Goal: Information Seeking & Learning: Learn about a topic

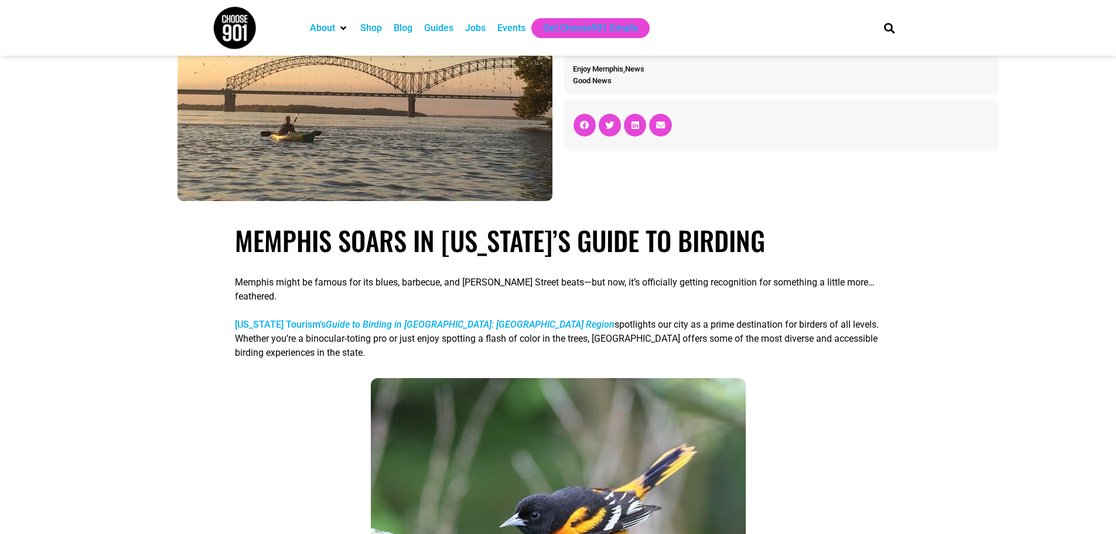
scroll to position [234, 0]
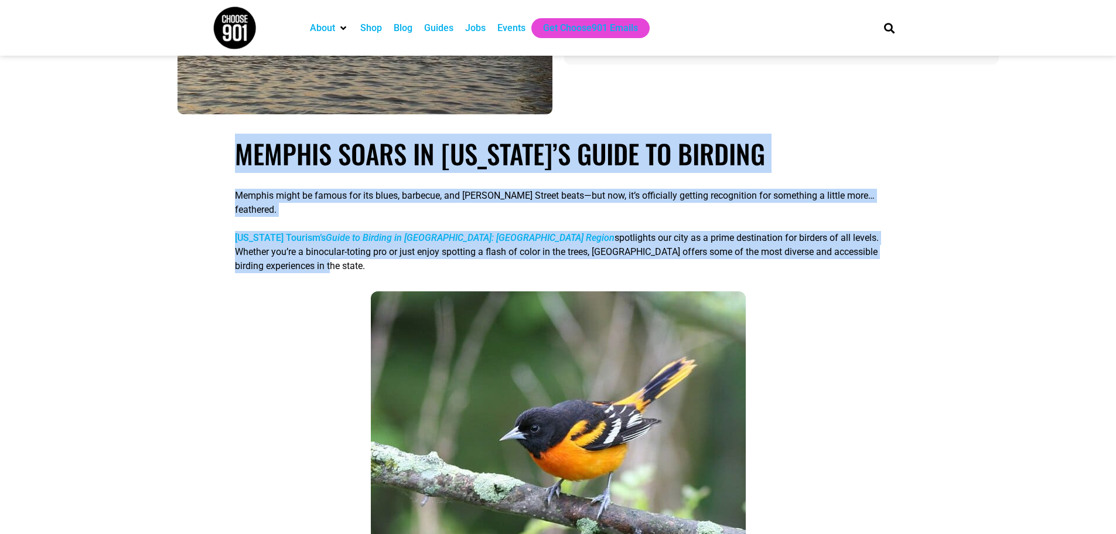
drag, startPoint x: 233, startPoint y: 157, endPoint x: 887, endPoint y: 240, distance: 659.1
copy div "Memphis Soars in Tennessee’s Guide to Birding Memphis might be famous for its b…"
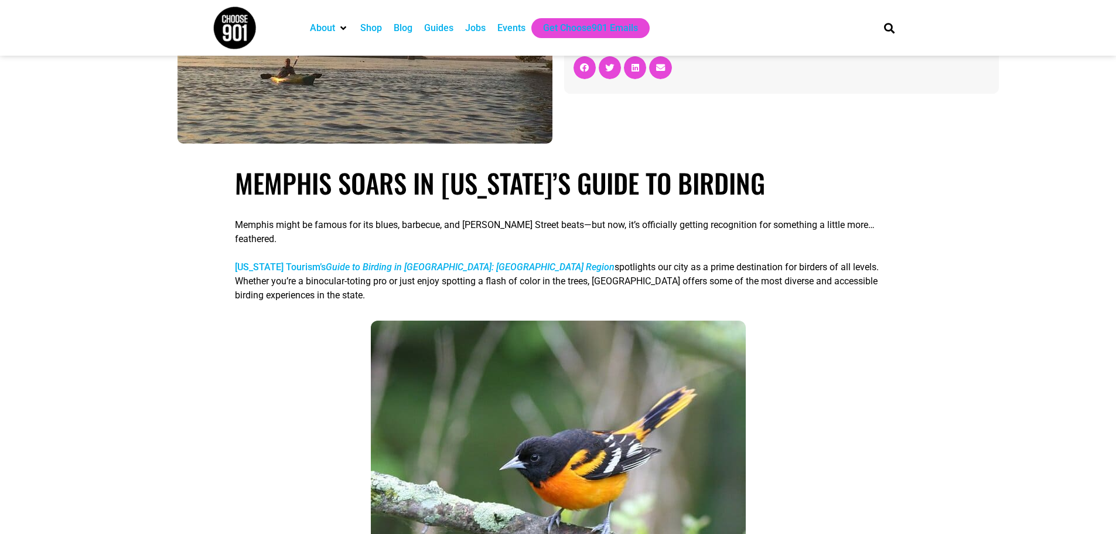
scroll to position [78, 0]
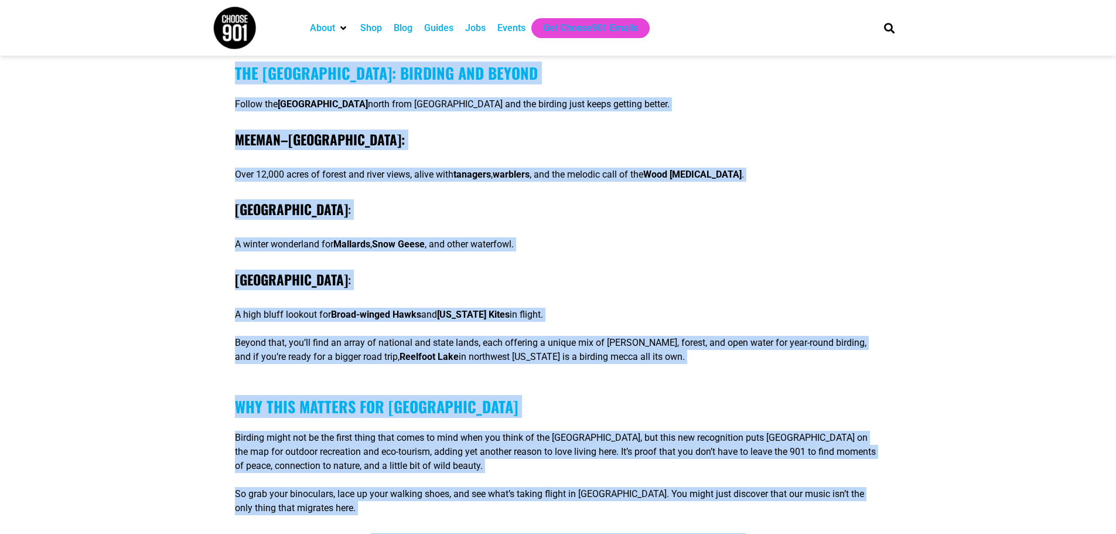
scroll to position [1680, 0]
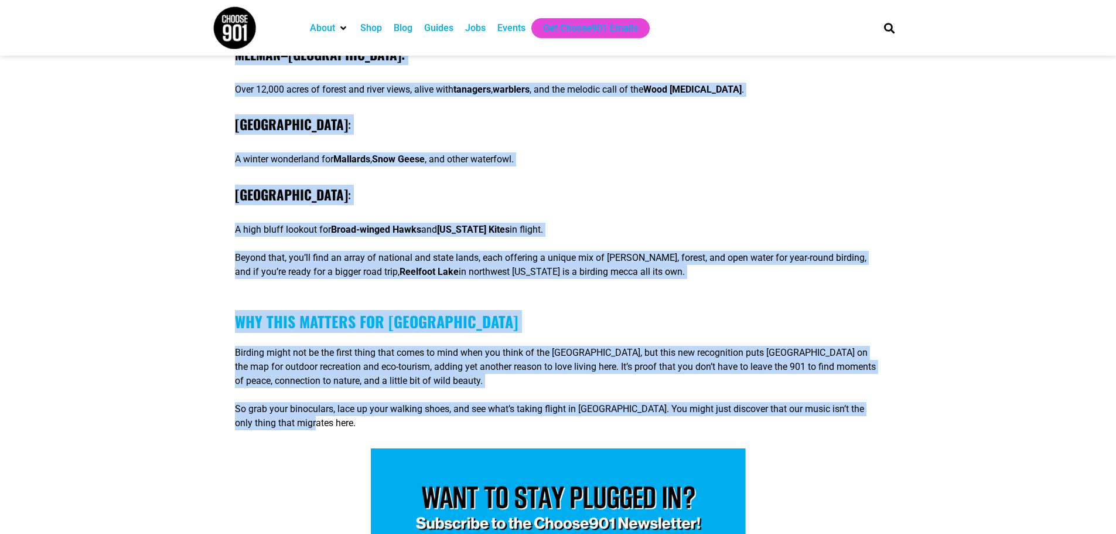
drag, startPoint x: 238, startPoint y: 386, endPoint x: 813, endPoint y: 382, distance: 574.2
copy div "Loremip Dolor si Ametconse’a Elits do Eiusmod Tempori utlab et dolore mag ali e…"
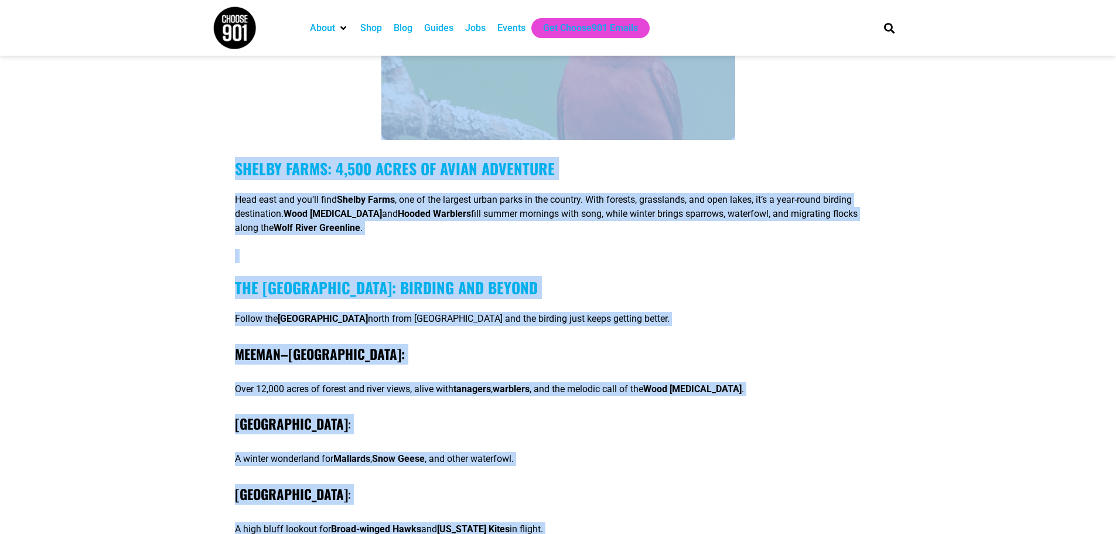
scroll to position [1603, 0]
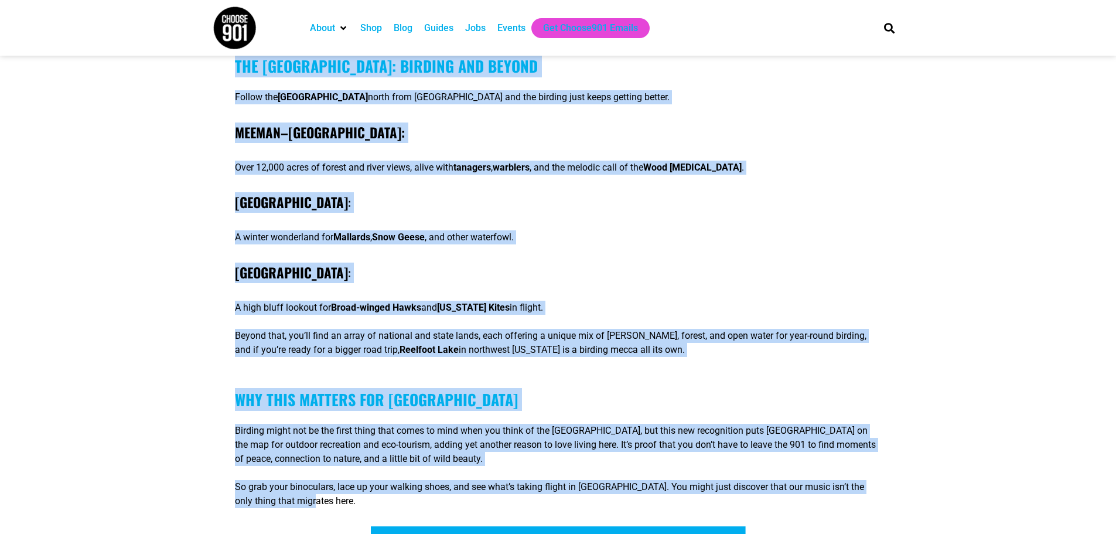
drag, startPoint x: 227, startPoint y: 305, endPoint x: 899, endPoint y: 457, distance: 689.1
copy div "Loremip Dolor si Ametconse’a Elits do Eiusmod Tempori utlab et dolore mag ali e…"
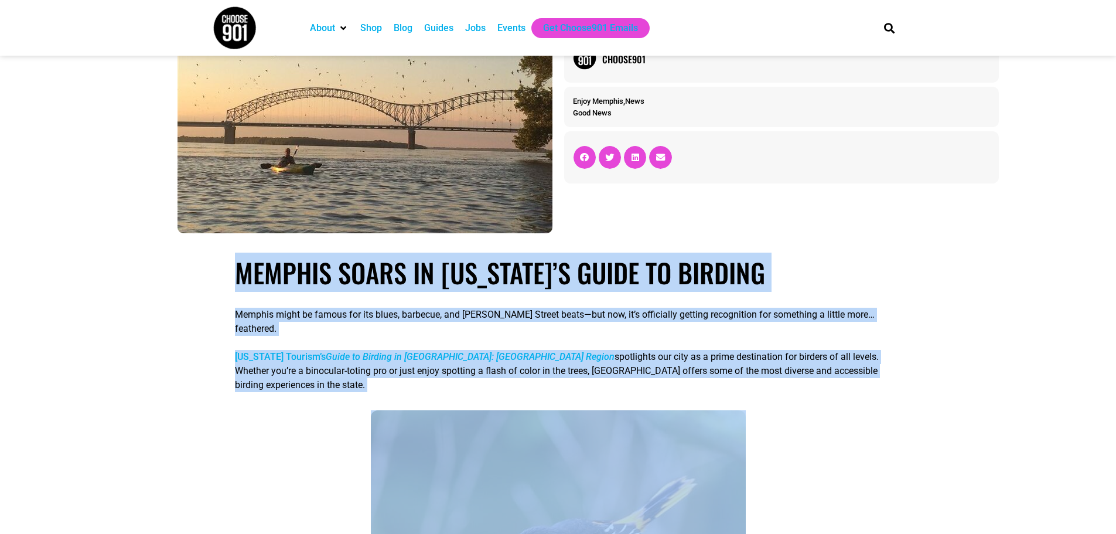
scroll to position [0, 0]
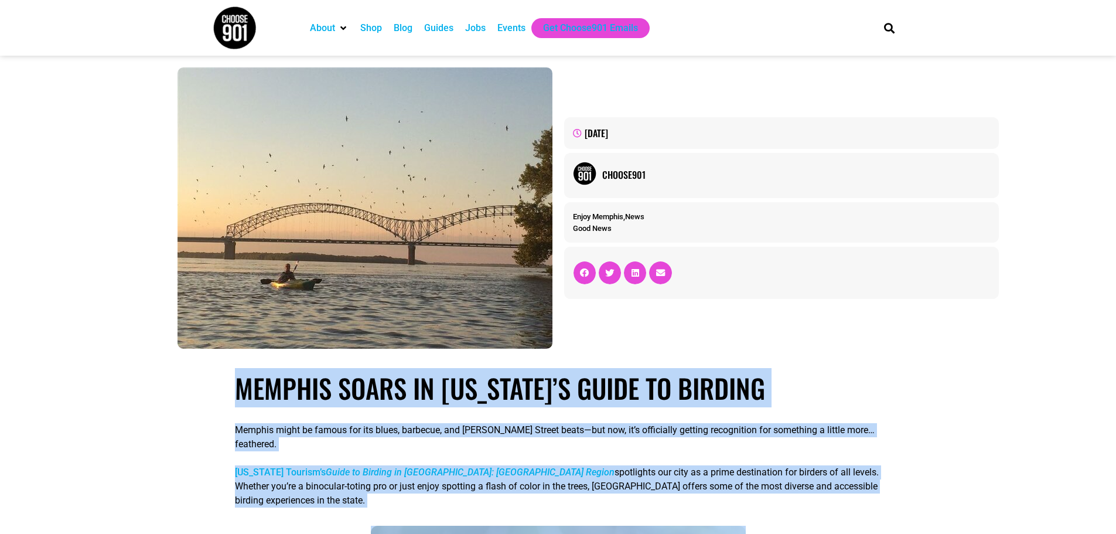
copy div "Loremip Dolor si Ametconse’a Elits do Eiusmod Tempori utlab et dolore mag ali e…"
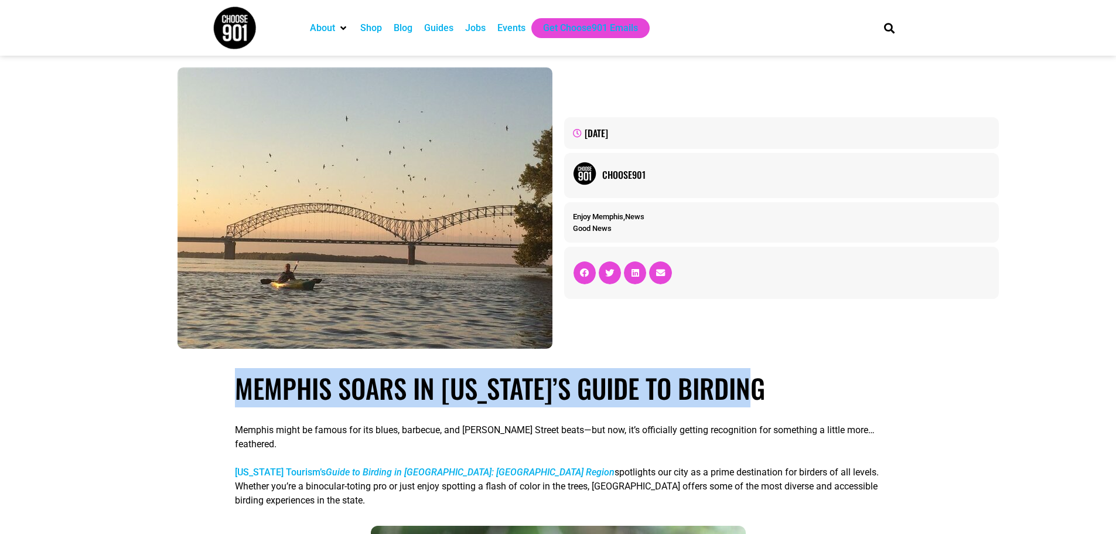
drag, startPoint x: 770, startPoint y: 393, endPoint x: 242, endPoint y: 391, distance: 527.9
click at [242, 391] on h1 "Memphis Soars in [US_STATE]’s Guide to Birding" at bounding box center [558, 388] width 646 height 32
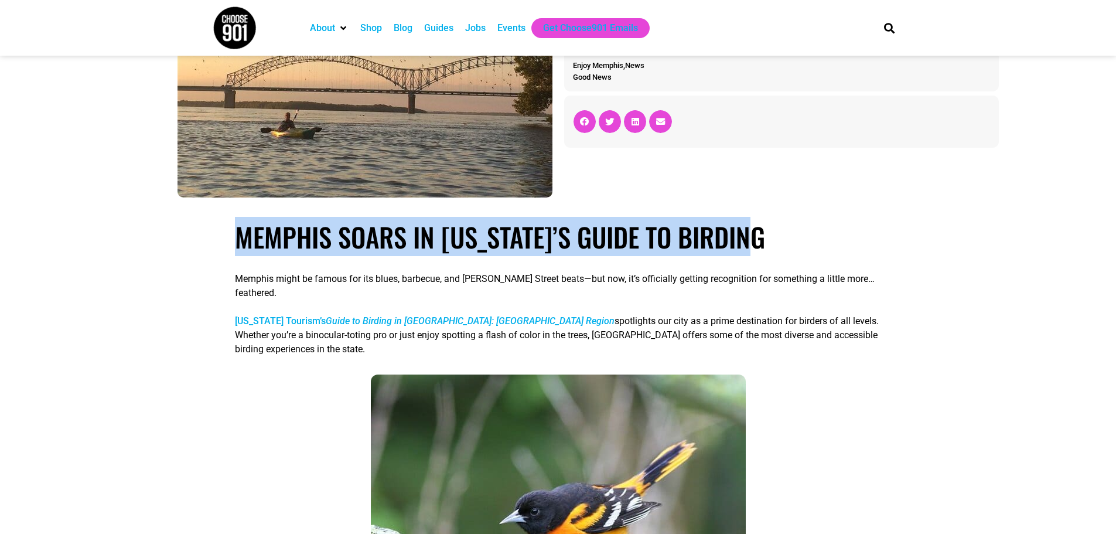
scroll to position [234, 0]
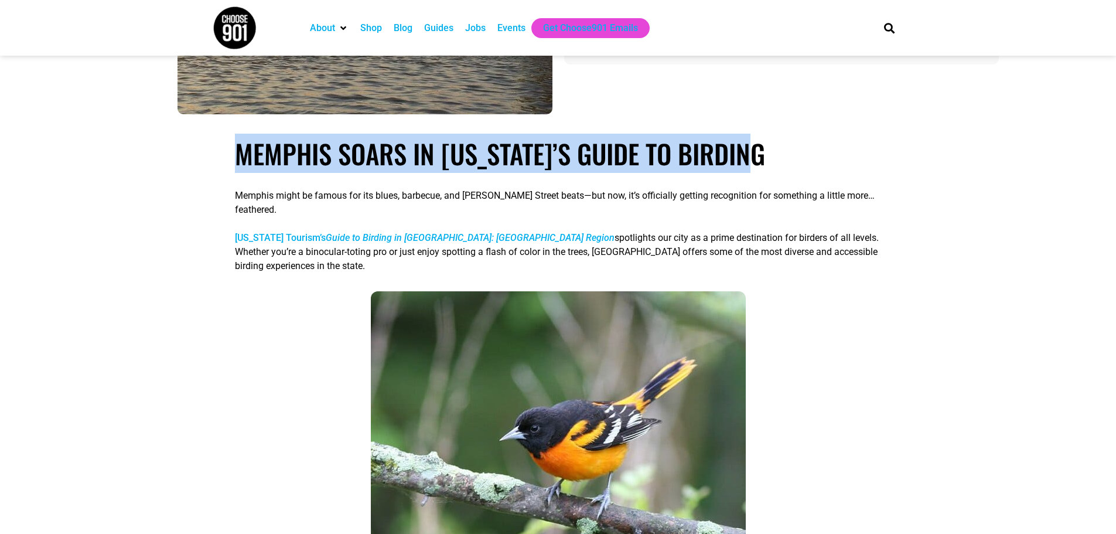
click at [725, 295] on img at bounding box center [558, 438] width 375 height 294
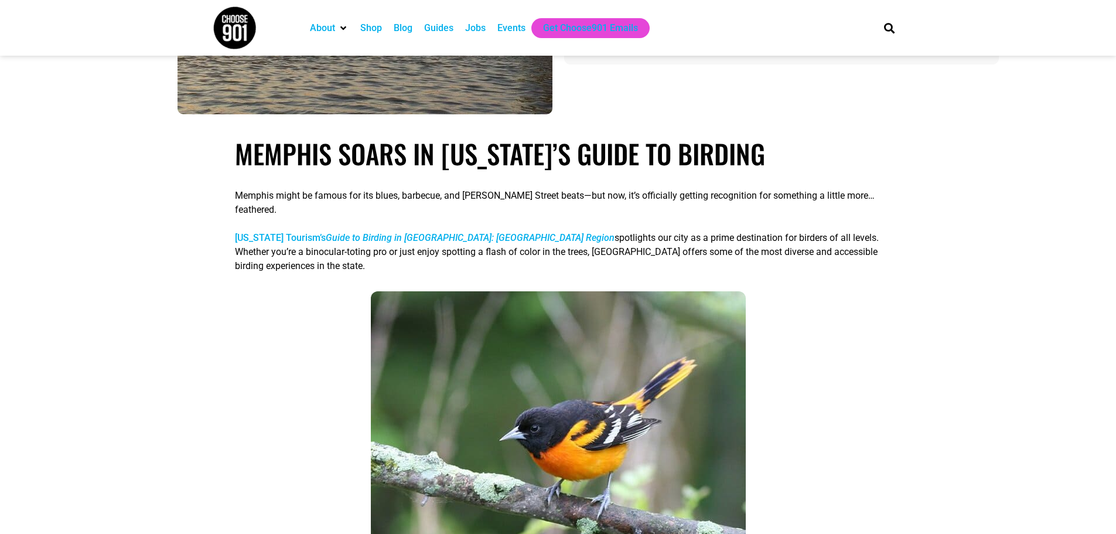
drag, startPoint x: 553, startPoint y: 250, endPoint x: 523, endPoint y: 251, distance: 29.9
click at [551, 250] on div "Memphis might be famous for its blues, barbecue, and [PERSON_NAME] Street beats…" at bounding box center [558, 233] width 646 height 108
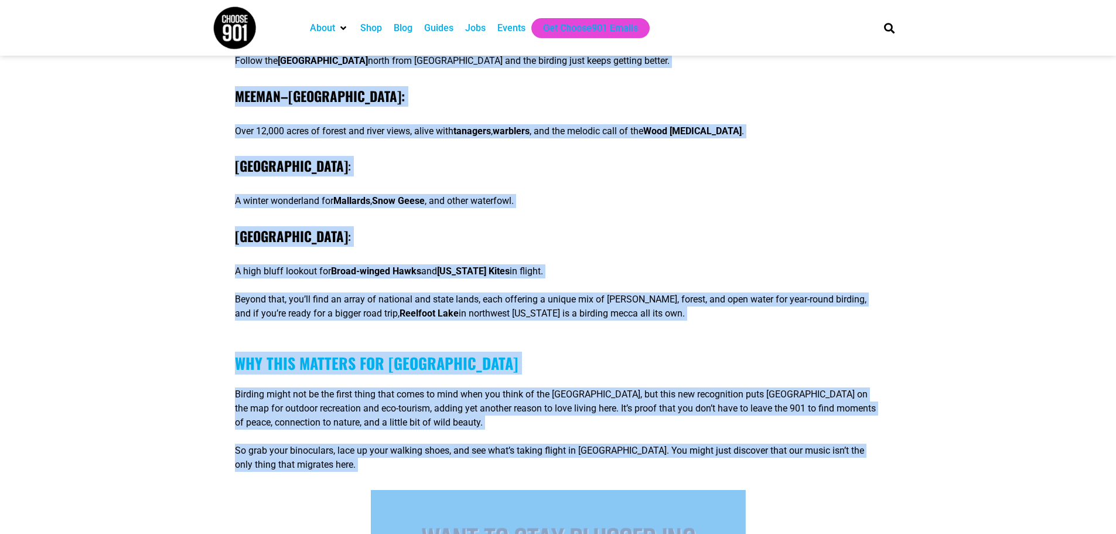
scroll to position [1674, 0]
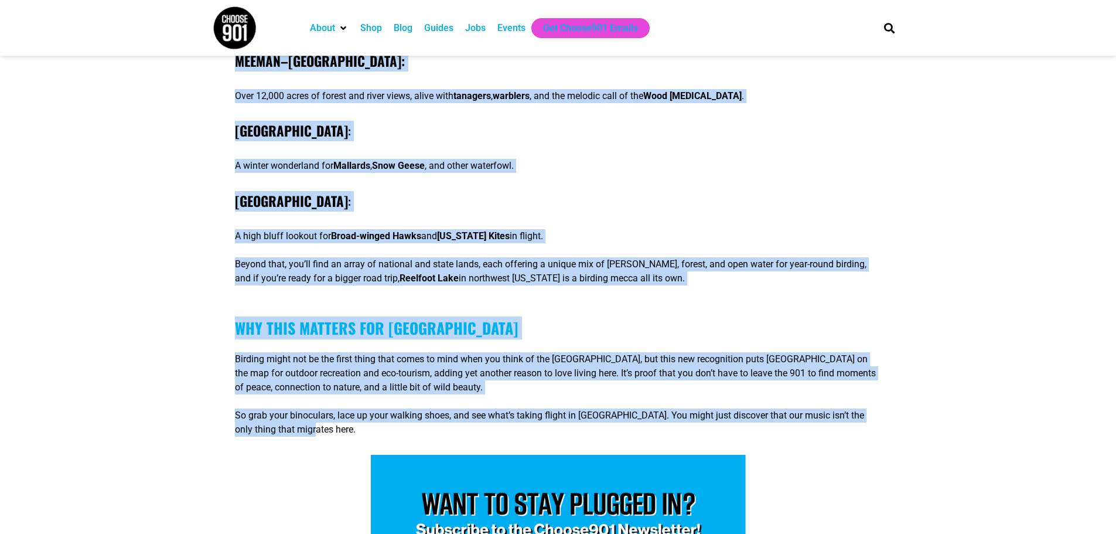
drag, startPoint x: 233, startPoint y: 151, endPoint x: 920, endPoint y: 390, distance: 727.0
copy div "Loremip Dolor si Ametconse’a Elits do Eiusmod Tempori utlab et dolore mag ali e…"
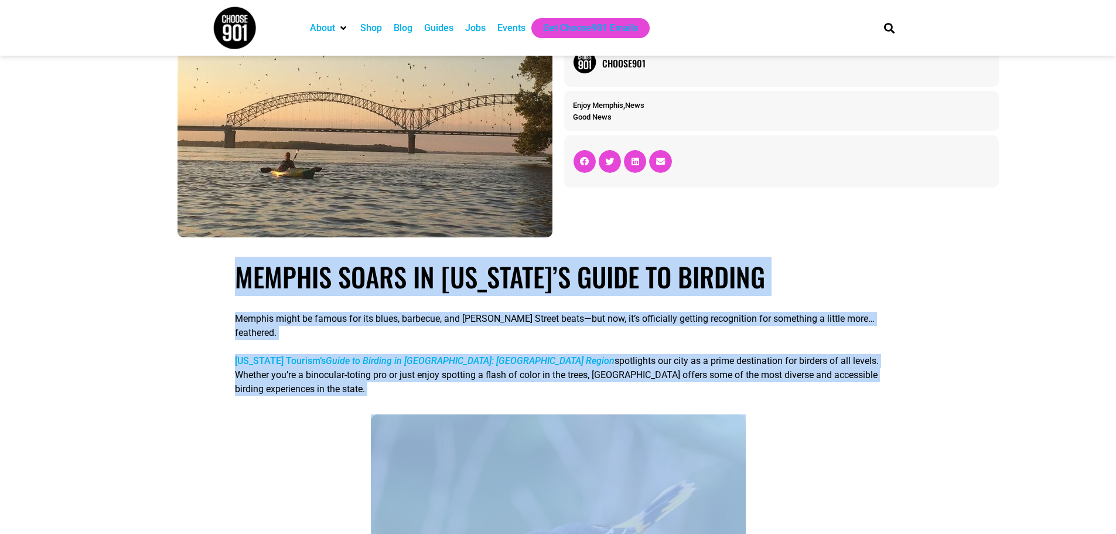
scroll to position [0, 0]
